Goal: Information Seeking & Learning: Learn about a topic

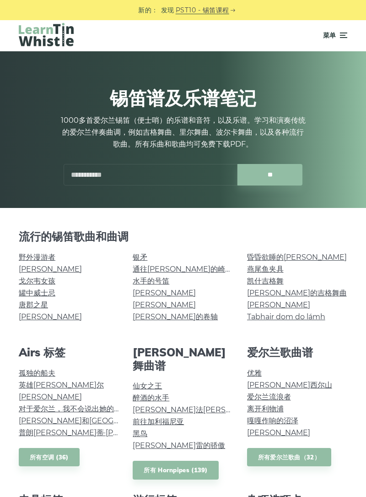
scroll to position [6, 0]
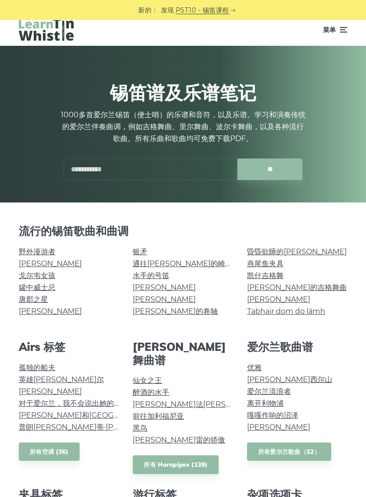
click at [37, 254] on font "野外漫游者" at bounding box center [37, 251] width 37 height 9
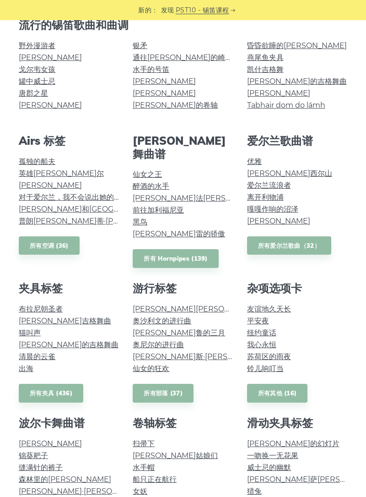
scroll to position [212, 0]
click at [259, 340] on font "我心永恒" at bounding box center [261, 344] width 29 height 9
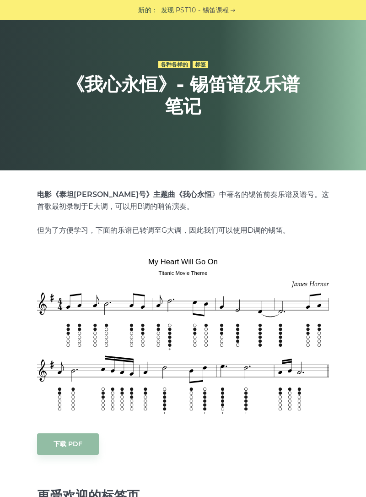
scroll to position [38, 0]
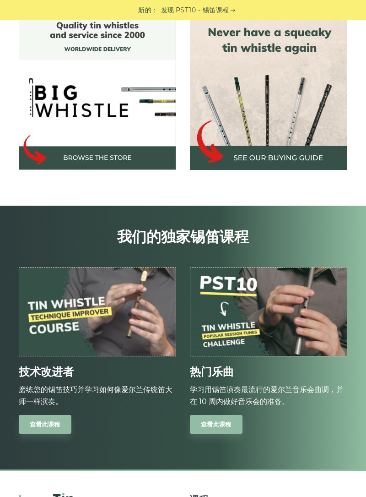
scroll to position [753, 0]
click at [216, 425] on font "查看此课程" at bounding box center [216, 423] width 31 height 7
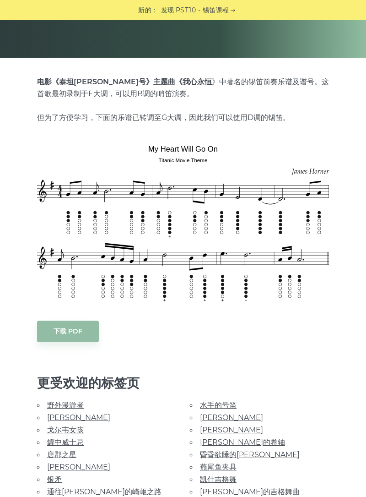
scroll to position [0, 0]
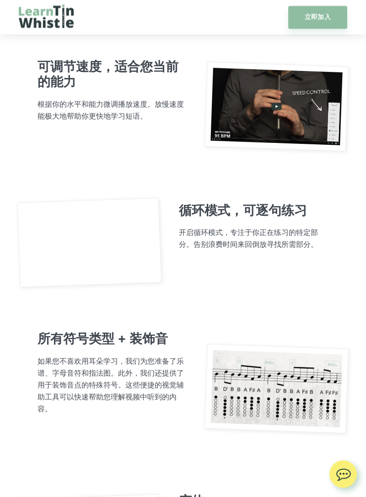
scroll to position [2256, 0]
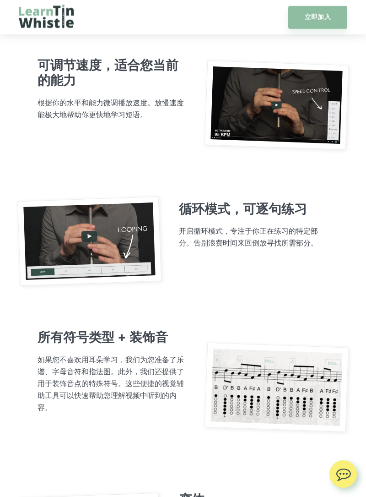
click at [264, 377] on img at bounding box center [277, 387] width 144 height 90
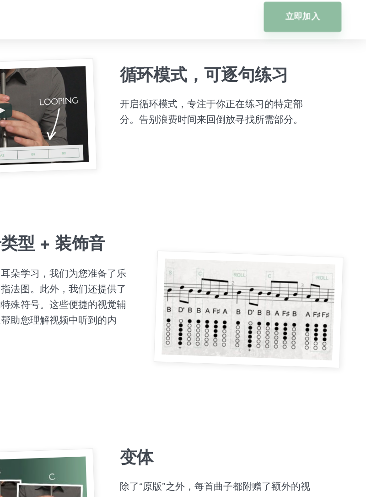
scroll to position [2404, 0]
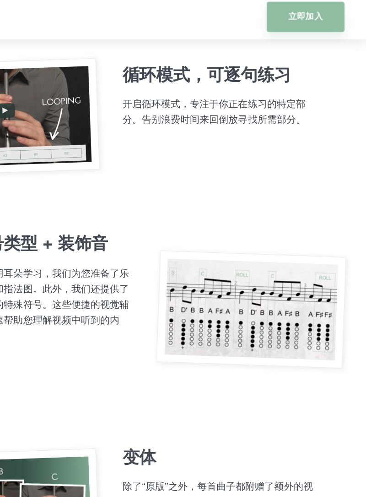
click at [253, 222] on img at bounding box center [277, 240] width 144 height 90
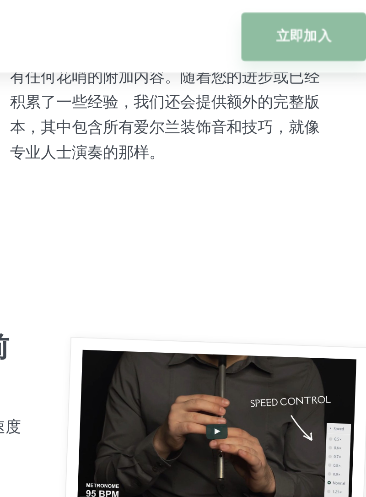
scroll to position [2156, 0]
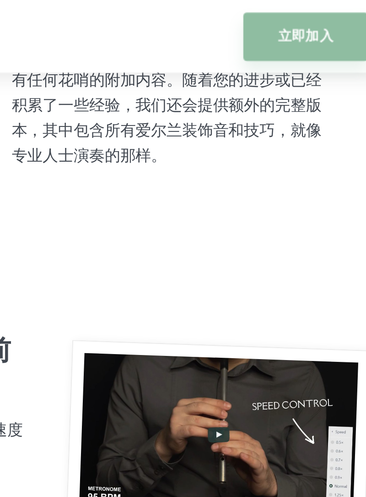
click at [318, 17] on font "立即加入" at bounding box center [318, 17] width 26 height 8
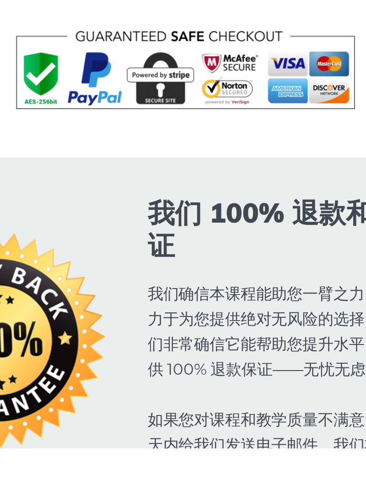
scroll to position [5103, 0]
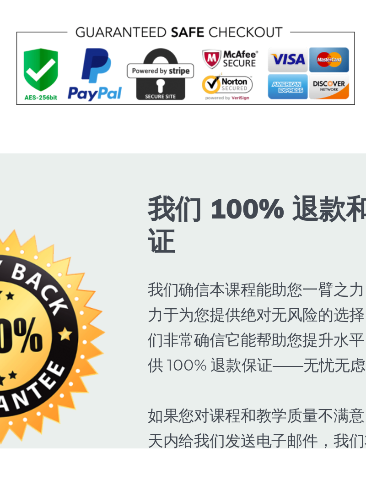
click at [156, 444] on div "我们 100% 退款和满意保证 我们确信本课程能助您一臂之力，因此我们致力于为您提供绝对无风险的选择。事实上，我们非常确信它能帮助您提升水平，因此我们提供 1…" at bounding box center [240, 443] width 178 height 135
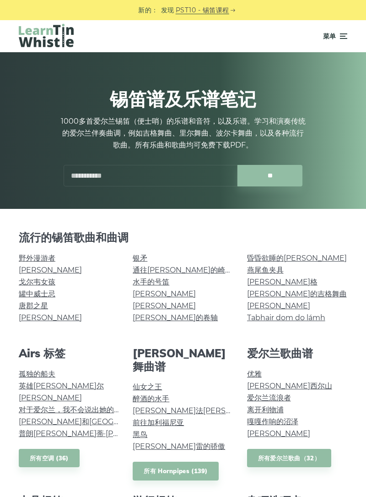
click at [219, 9] on font "PST10 - 锡笛课程" at bounding box center [203, 10] width 54 height 8
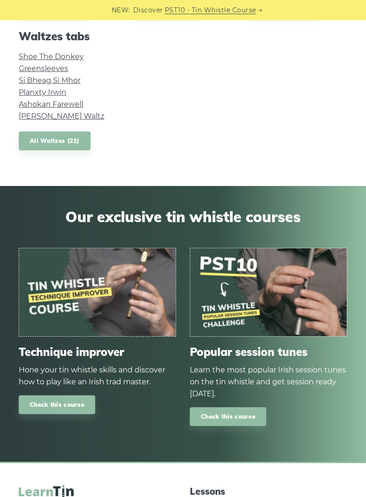
scroll to position [772, 0]
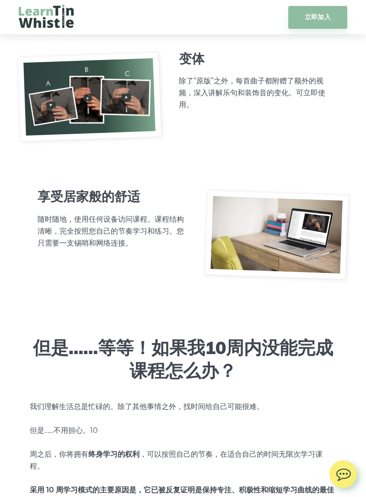
scroll to position [2703, 0]
